Goal: Information Seeking & Learning: Learn about a topic

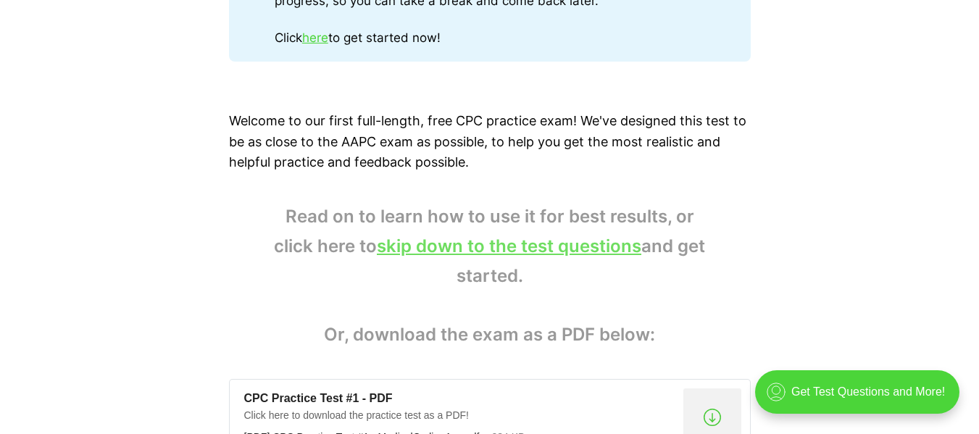
scroll to position [869, 0]
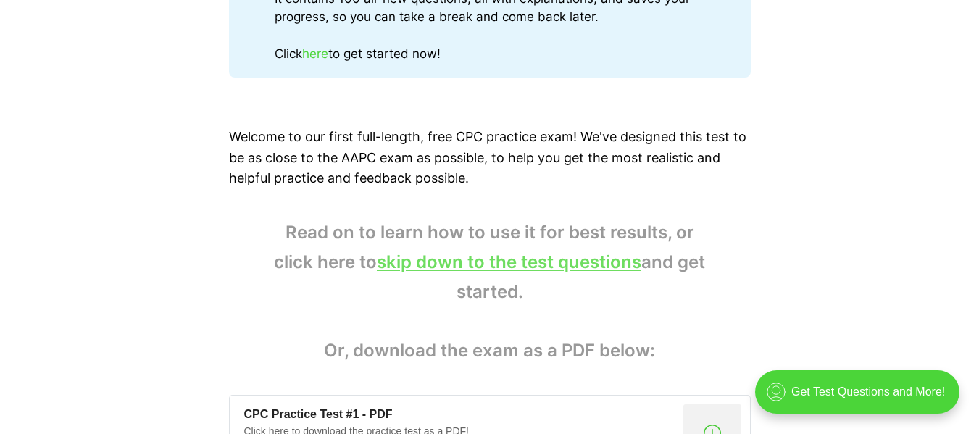
click at [537, 261] on link "skip down to the test questions" at bounding box center [509, 261] width 264 height 21
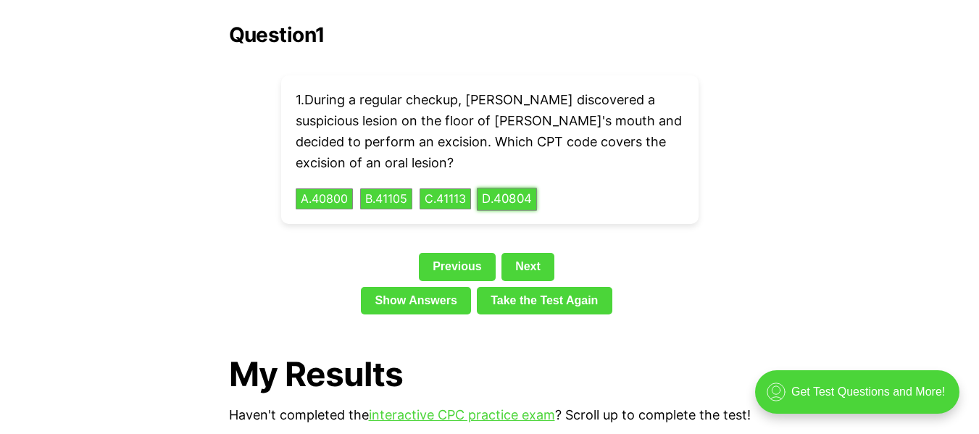
click at [537, 188] on button "D . 40804" at bounding box center [507, 199] width 60 height 22
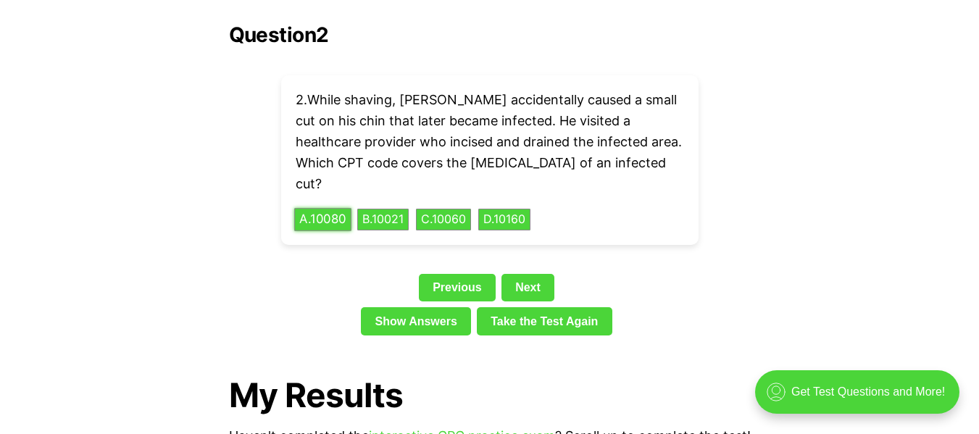
click at [325, 209] on button "A . 10080" at bounding box center [322, 220] width 57 height 22
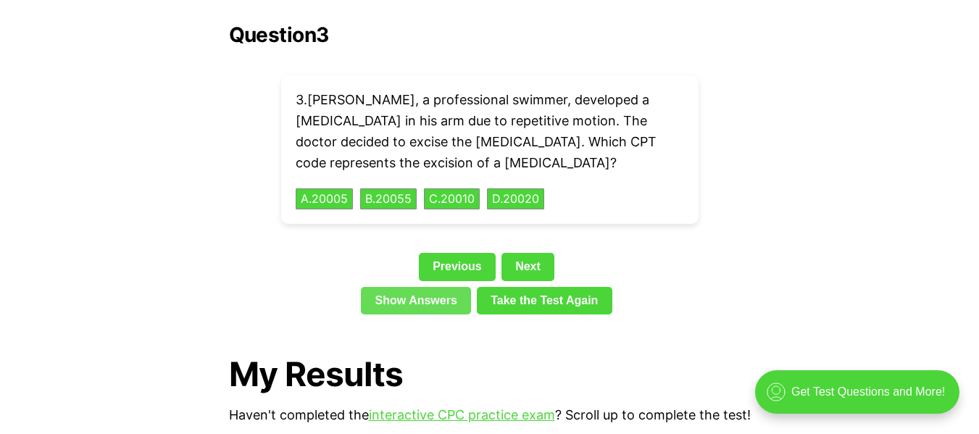
click at [429, 287] on link "Show Answers" at bounding box center [416, 301] width 110 height 28
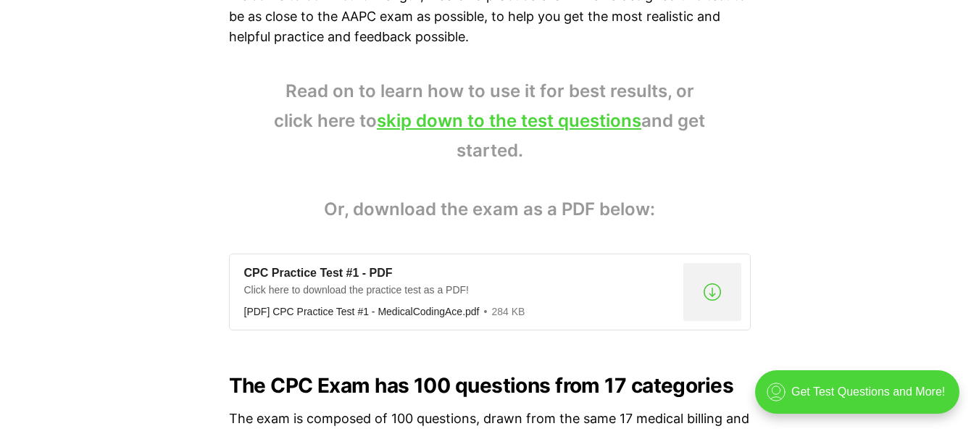
scroll to position [1035, 0]
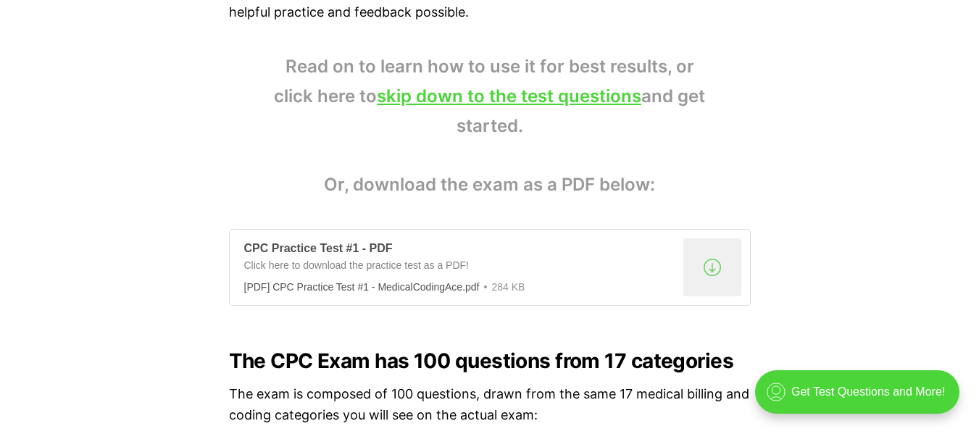
click at [711, 264] on div ".a{fill:none;stroke:currentColor;stroke-linecap:round;stroke-linejoin:round;str…" at bounding box center [712, 267] width 58 height 58
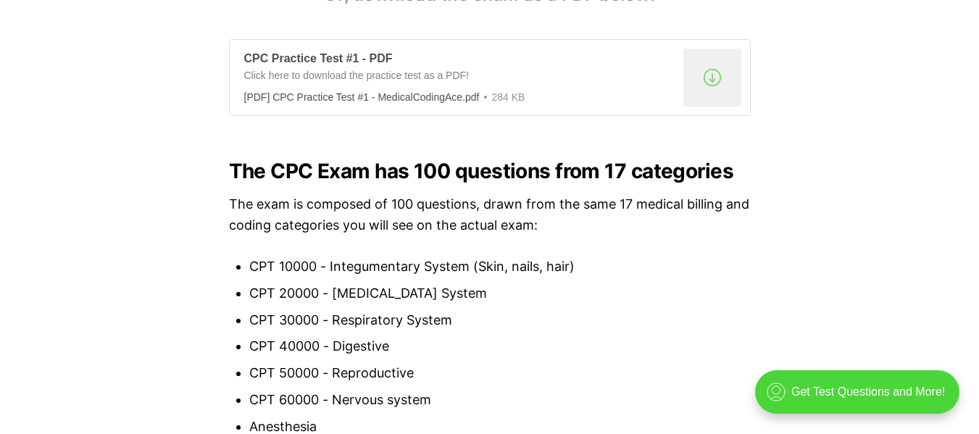
scroll to position [1231, 0]
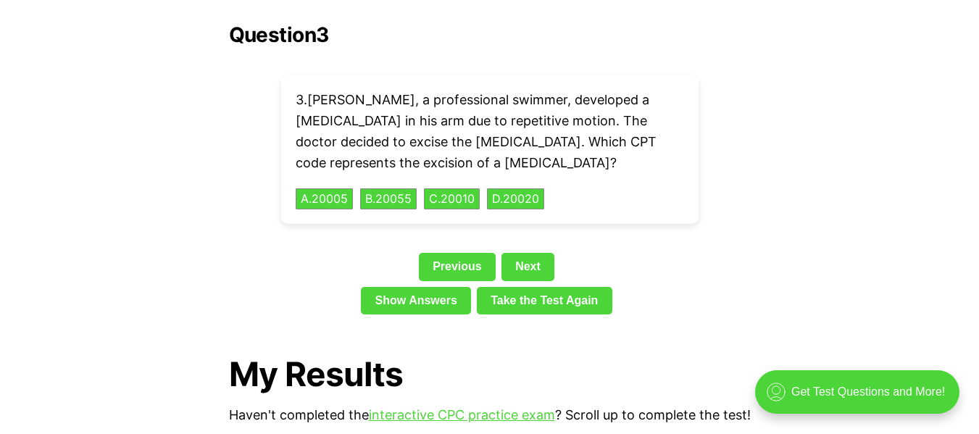
scroll to position [869, 0]
